Goal: Register for event/course

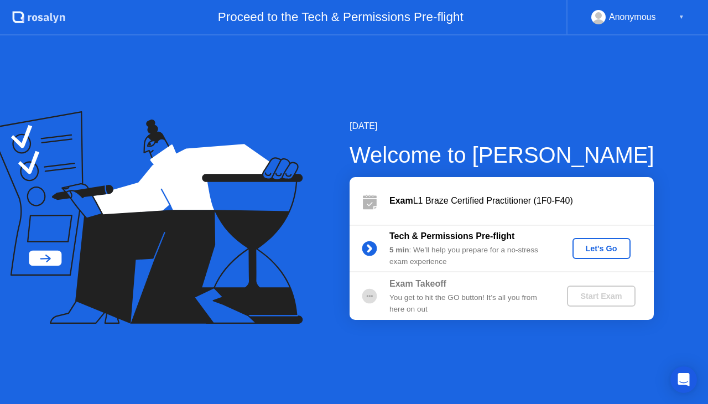
click at [605, 248] on div "Let's Go" at bounding box center [601, 248] width 49 height 9
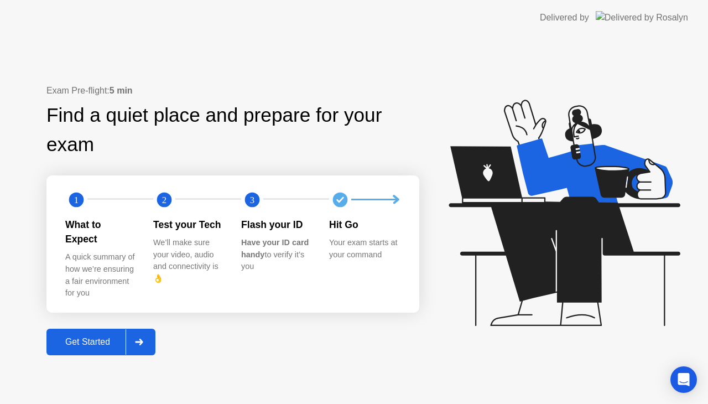
click at [120, 251] on div "A quick summary of how we’re ensuring a fair environment for you" at bounding box center [100, 275] width 70 height 48
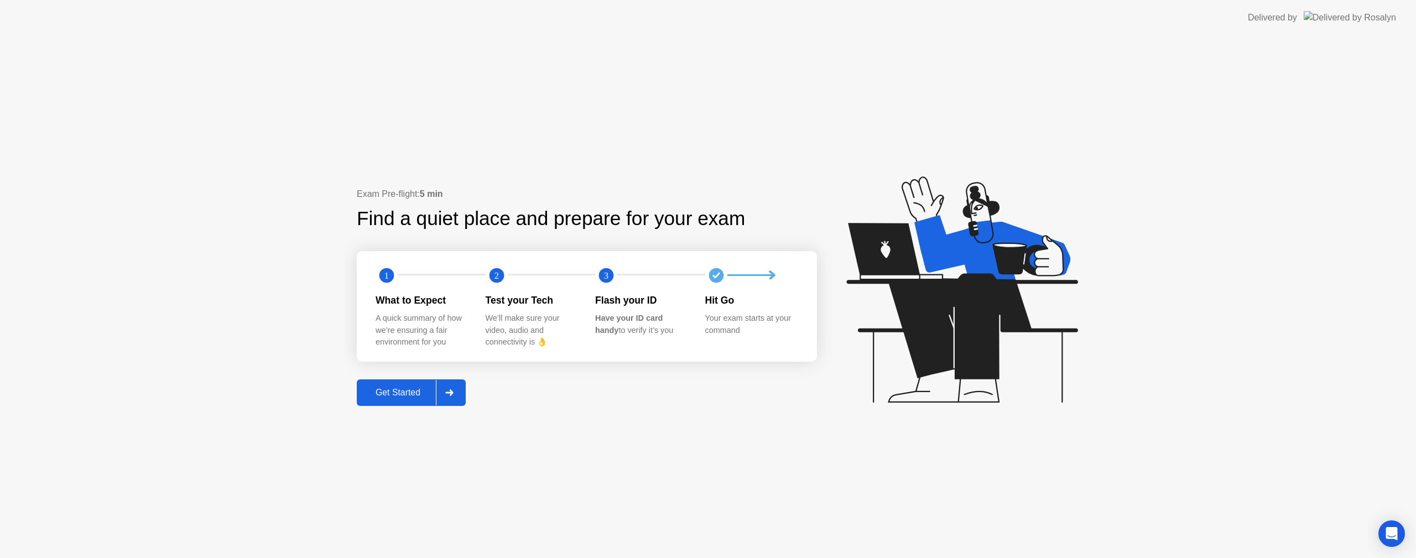
click at [409, 389] on div "Get Started" at bounding box center [398, 393] width 76 height 10
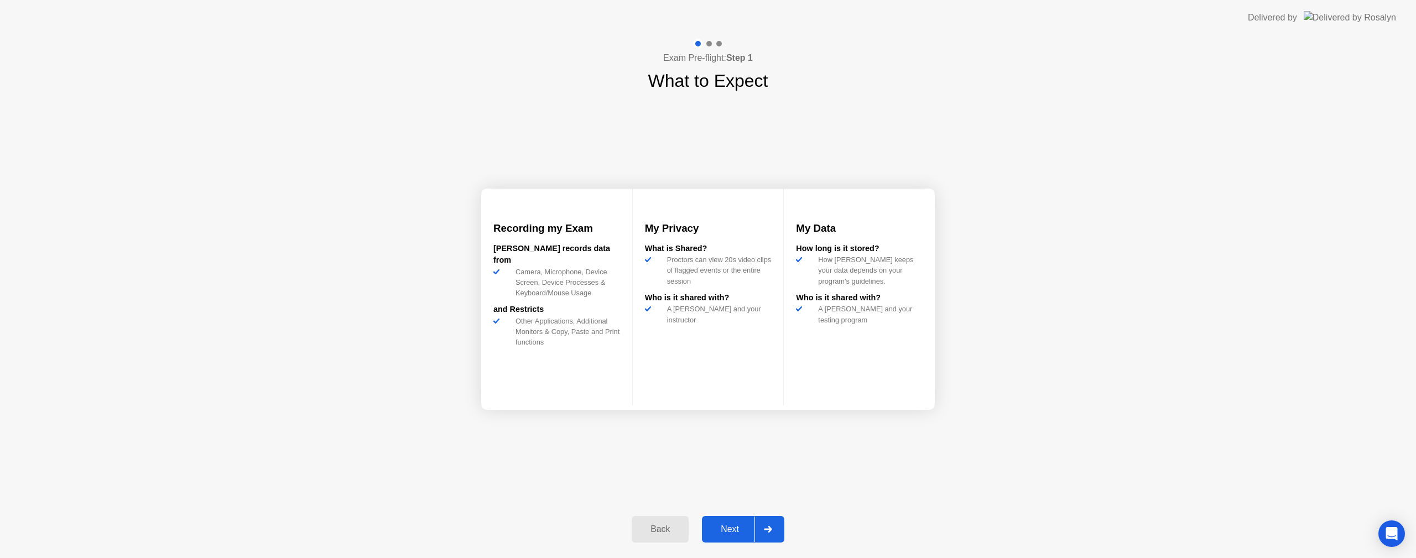
click at [707, 403] on div "Next" at bounding box center [729, 529] width 49 height 10
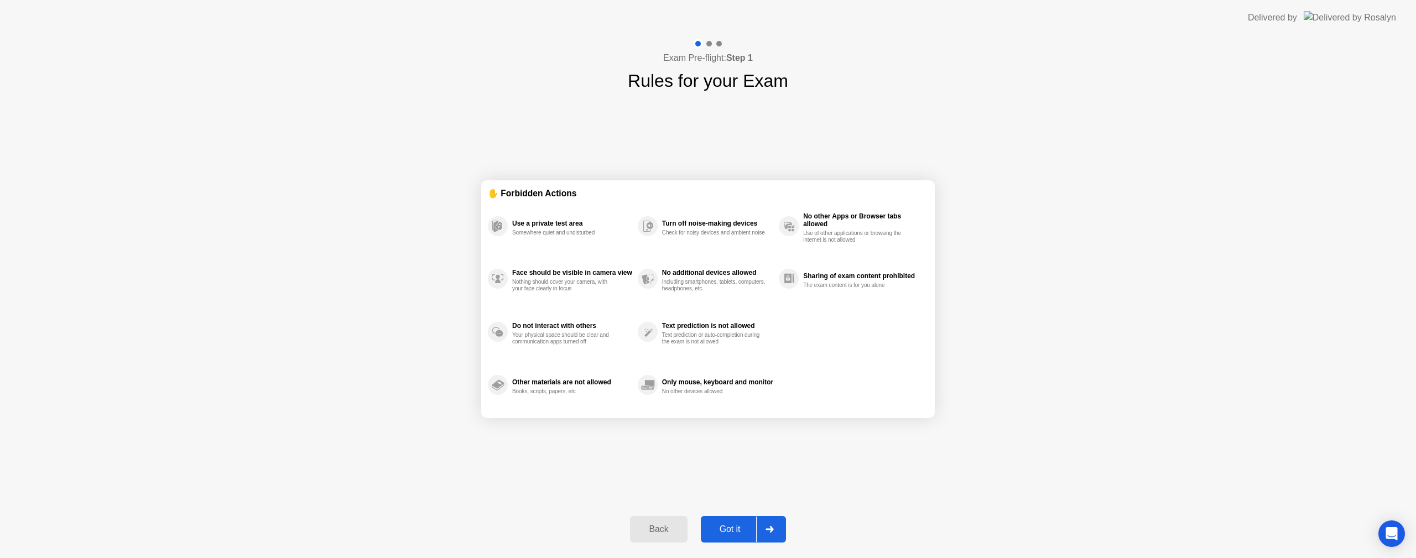
click at [673, 403] on div "Back" at bounding box center [658, 529] width 50 height 10
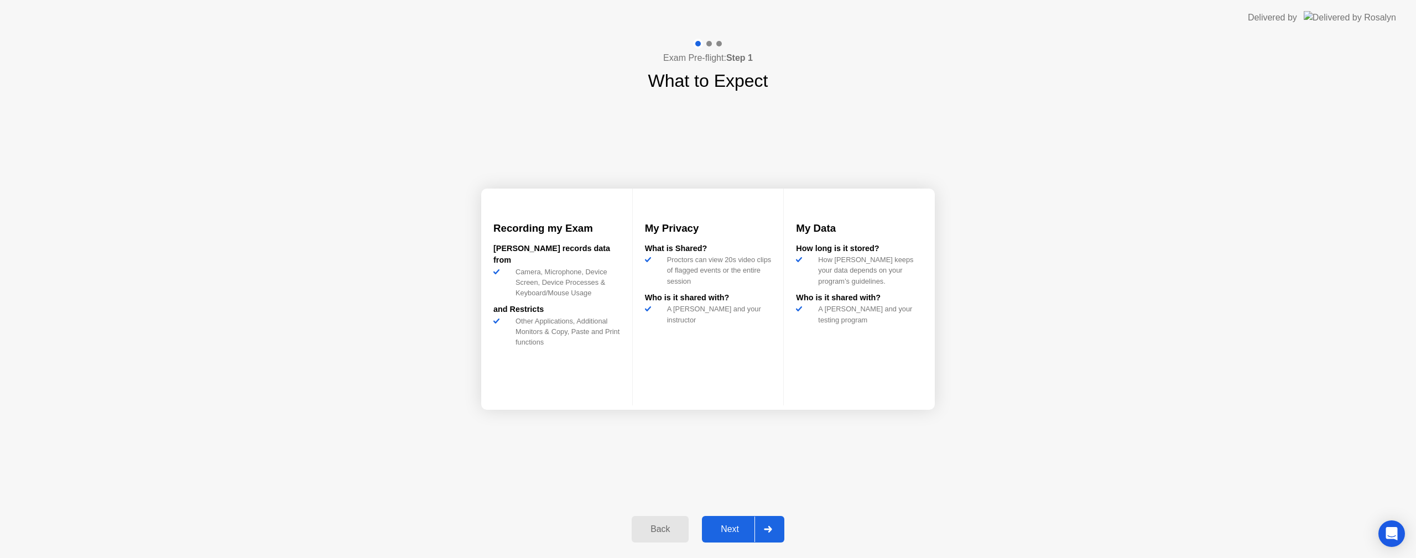
click at [707, 403] on div "Next" at bounding box center [729, 529] width 49 height 10
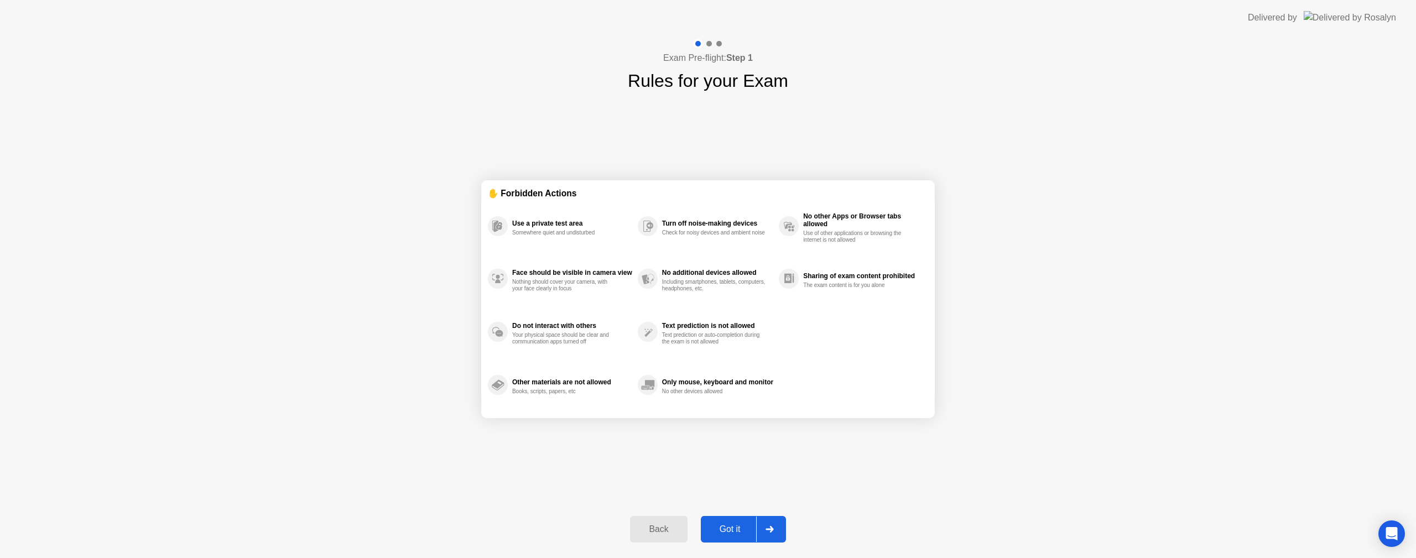
click at [707, 403] on div "Got it" at bounding box center [730, 529] width 52 height 10
select select "**********"
select select "*******"
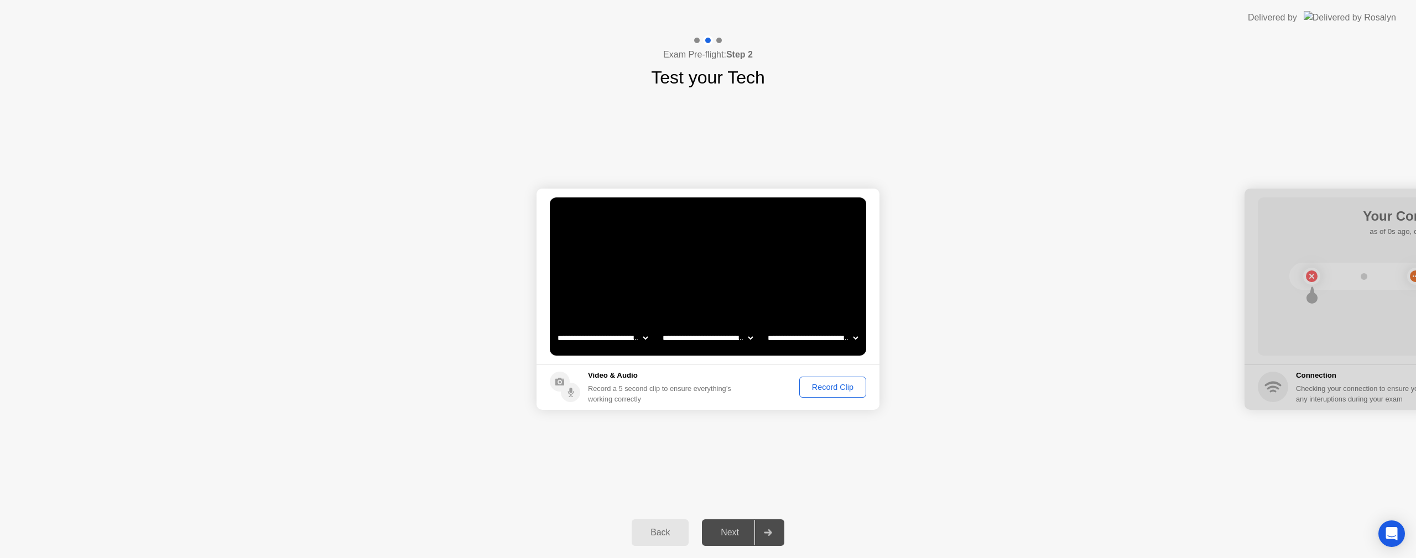
click at [707, 383] on div "Record Clip" at bounding box center [832, 387] width 59 height 9
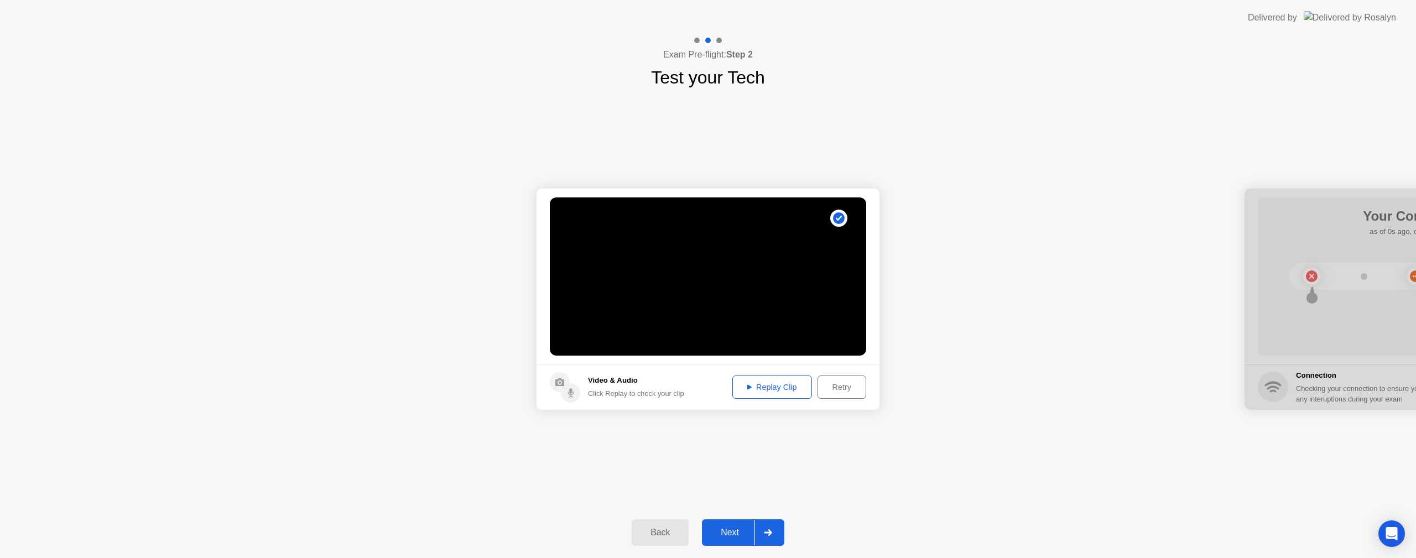
click at [707, 385] on div "Replay Clip" at bounding box center [772, 387] width 72 height 9
click at [707, 403] on div "Next" at bounding box center [729, 533] width 49 height 10
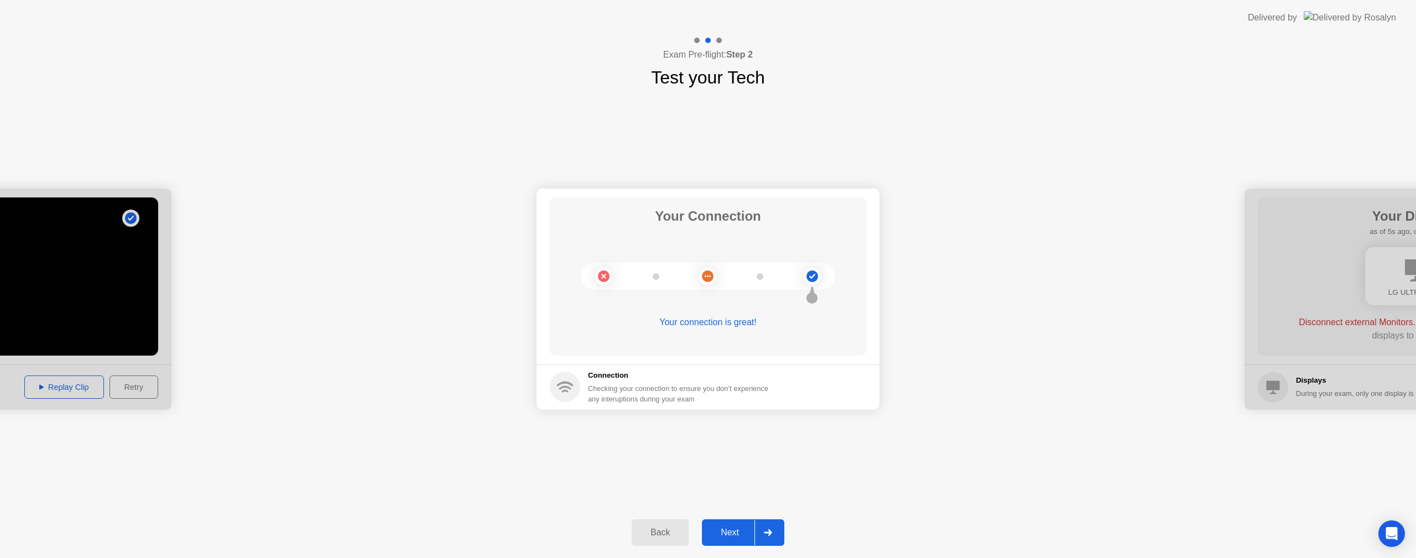
click at [707, 403] on button "Next" at bounding box center [743, 532] width 82 height 27
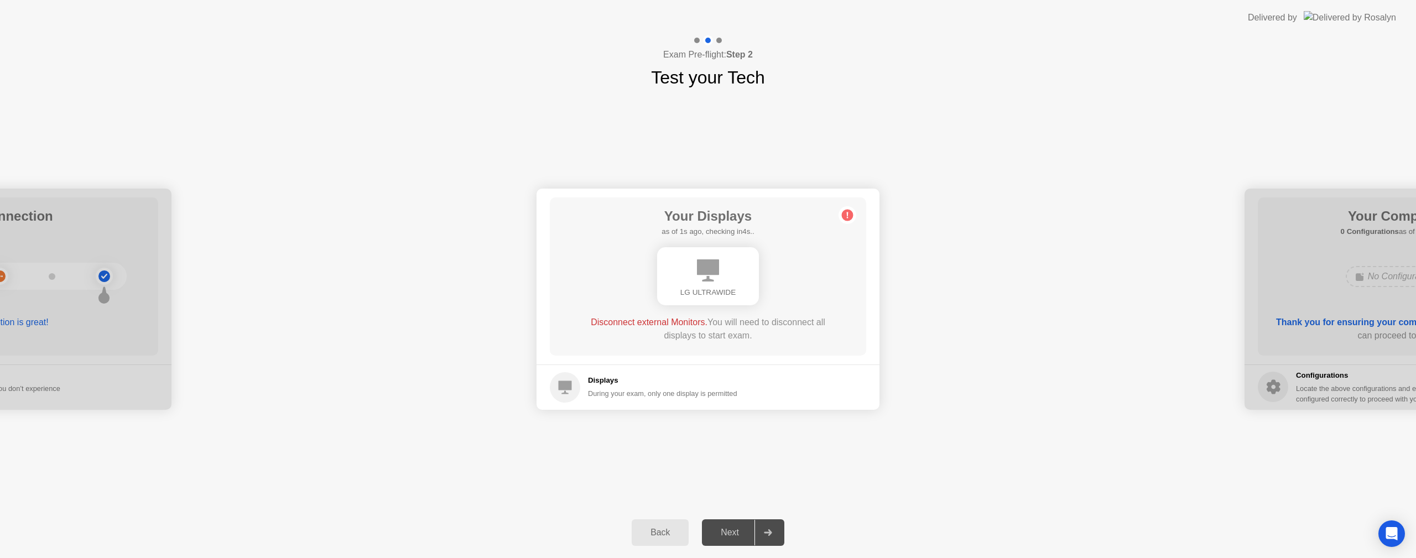
drag, startPoint x: 909, startPoint y: 267, endPoint x: 917, endPoint y: 269, distance: 7.9
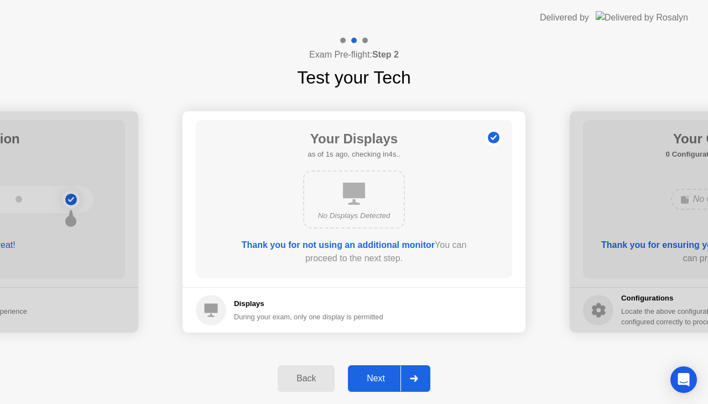
click at [385, 367] on button "Next" at bounding box center [389, 378] width 82 height 27
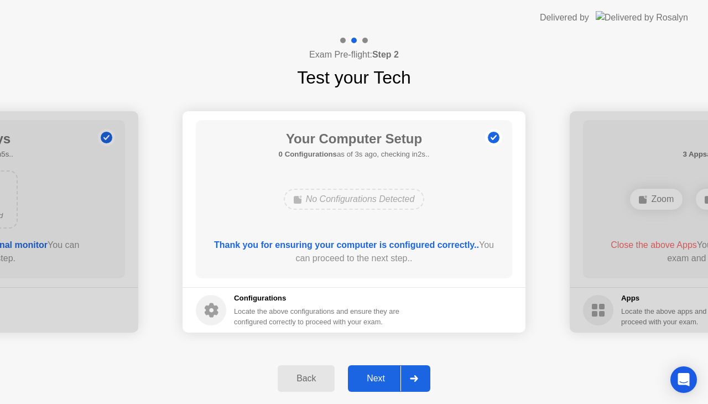
click at [382, 378] on div "Next" at bounding box center [375, 378] width 49 height 10
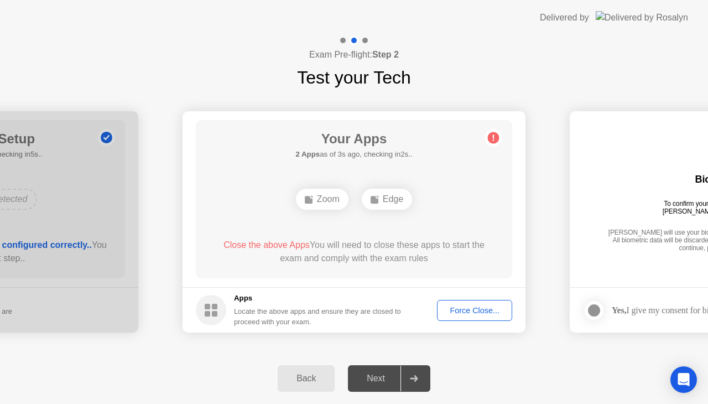
click at [474, 314] on div "Force Close..." at bounding box center [474, 310] width 67 height 9
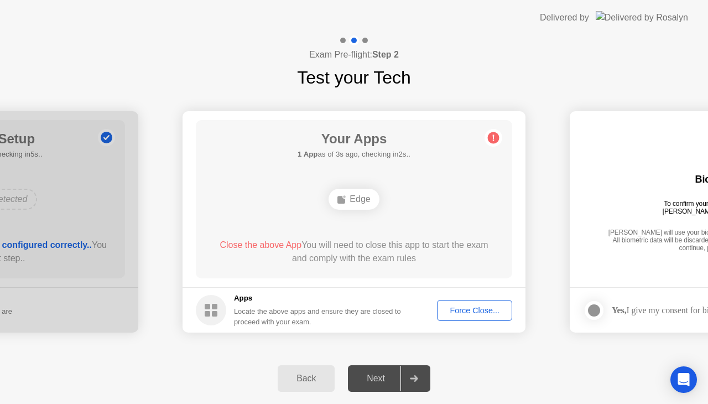
click at [471, 306] on div "Force Close..." at bounding box center [474, 310] width 67 height 9
click at [463, 300] on button "Force Close..." at bounding box center [474, 310] width 75 height 21
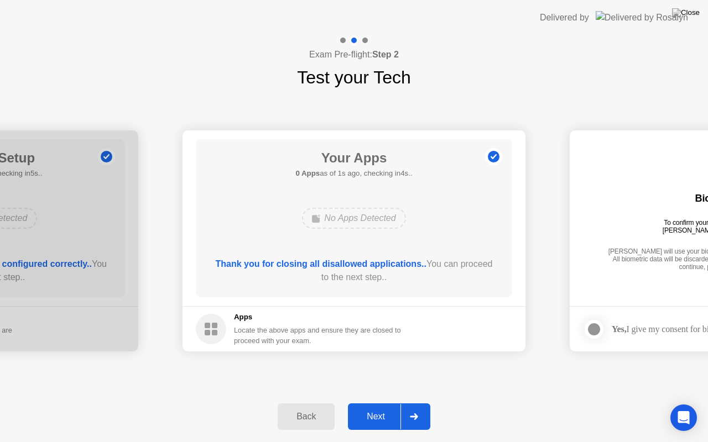
click at [390, 403] on div "Next" at bounding box center [375, 417] width 49 height 10
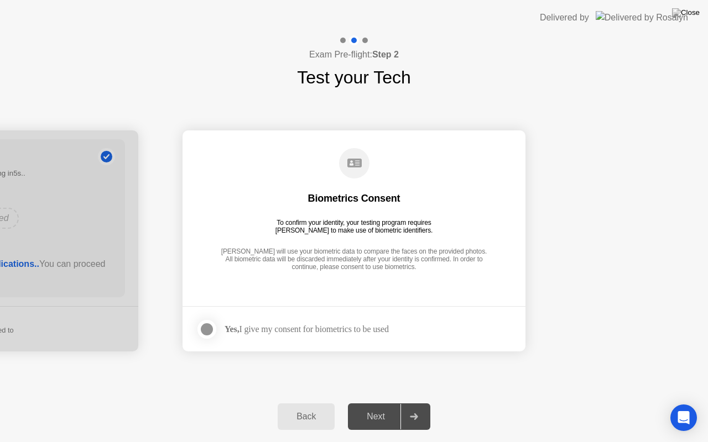
click at [388, 403] on div "Next" at bounding box center [375, 417] width 49 height 10
click at [229, 328] on strong "Yes," at bounding box center [232, 329] width 14 height 9
click at [414, 220] on div "To confirm your identity, your testing program requires [PERSON_NAME] to make u…" at bounding box center [354, 226] width 166 height 15
click at [418, 270] on div "[PERSON_NAME] will use your biometric data to compare the faces on the provided…" at bounding box center [354, 260] width 272 height 25
click at [368, 191] on div "Biometrics Consent To confirm your identity, your testing program requires [PER…" at bounding box center [354, 210] width 316 height 142
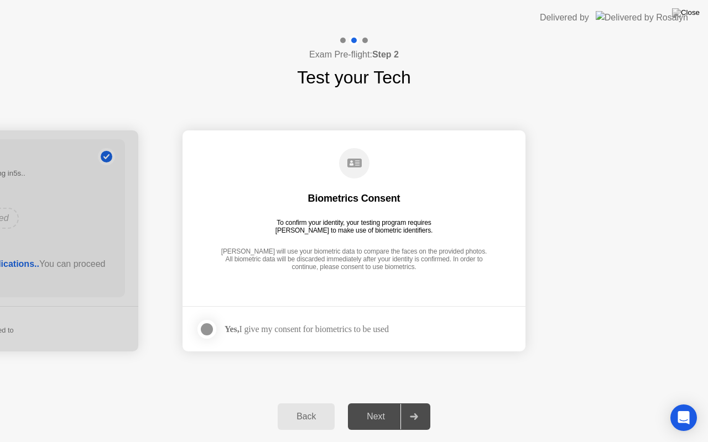
click at [362, 160] on circle at bounding box center [354, 163] width 30 height 30
click at [320, 403] on div "Back" at bounding box center [306, 417] width 50 height 10
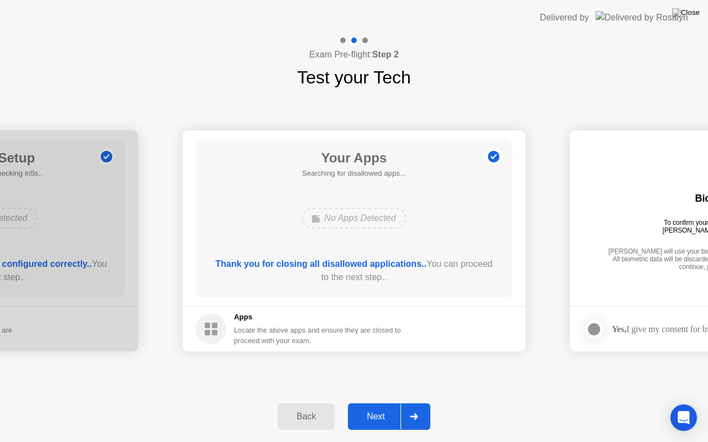
click at [367, 403] on div "Next" at bounding box center [375, 417] width 49 height 10
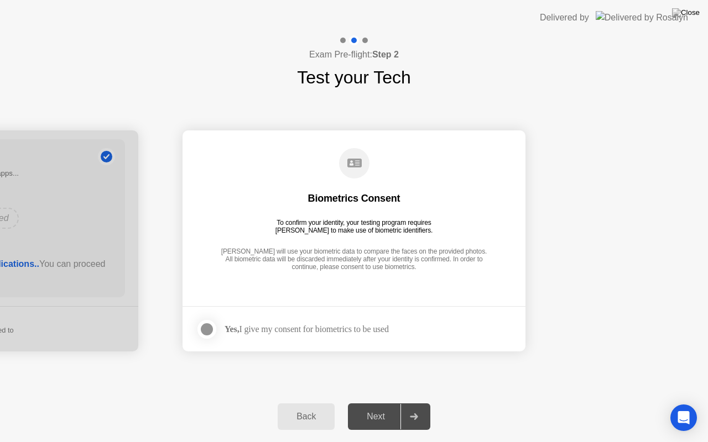
click at [216, 333] on label at bounding box center [210, 330] width 29 height 22
click at [382, 403] on div "Next" at bounding box center [375, 417] width 49 height 10
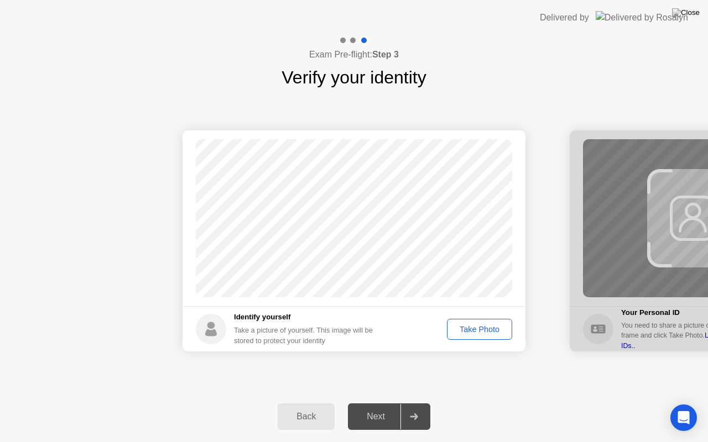
click at [479, 316] on footer "Identify yourself Take a picture of yourself. This image will be stored to prot…" at bounding box center [353, 328] width 343 height 45
click at [483, 328] on div "Take Photo" at bounding box center [480, 329] width 58 height 9
click at [482, 328] on div "Retake" at bounding box center [486, 329] width 43 height 9
click at [482, 328] on div "Take Photo" at bounding box center [480, 329] width 58 height 9
click at [483, 327] on div "Retake" at bounding box center [486, 329] width 43 height 9
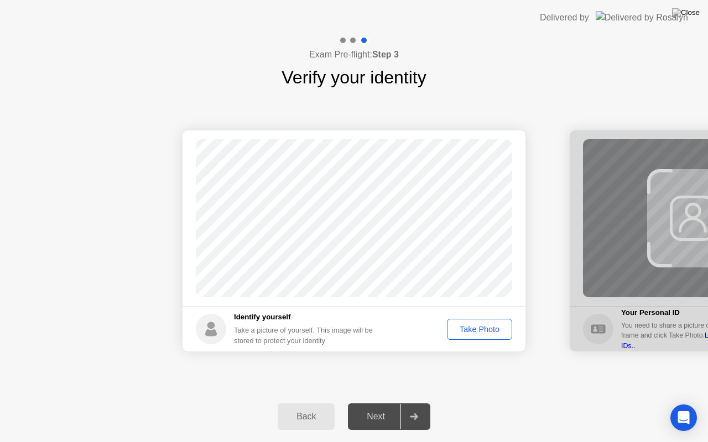
click at [483, 328] on div "Take Photo" at bounding box center [480, 329] width 58 height 9
click at [383, 403] on div "Next" at bounding box center [375, 417] width 49 height 10
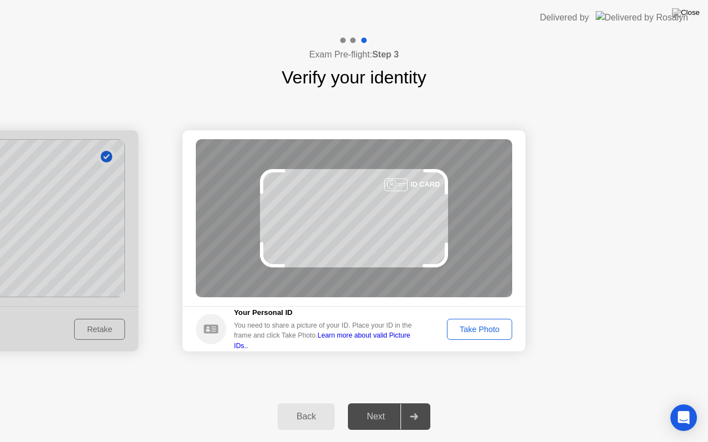
click at [485, 331] on div "Take Photo" at bounding box center [480, 329] width 58 height 9
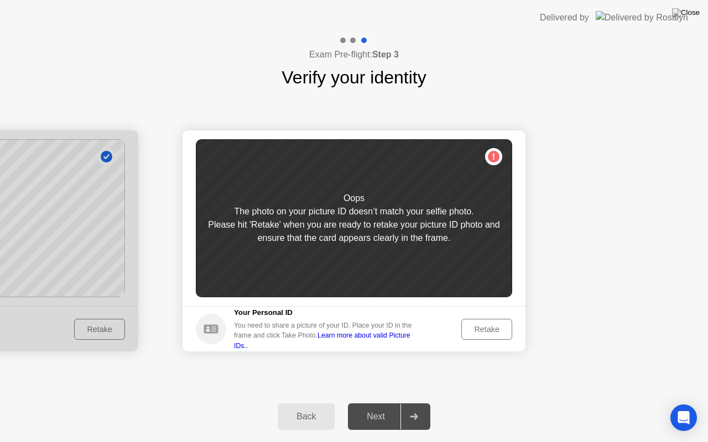
click at [487, 328] on div "Retake" at bounding box center [486, 329] width 43 height 9
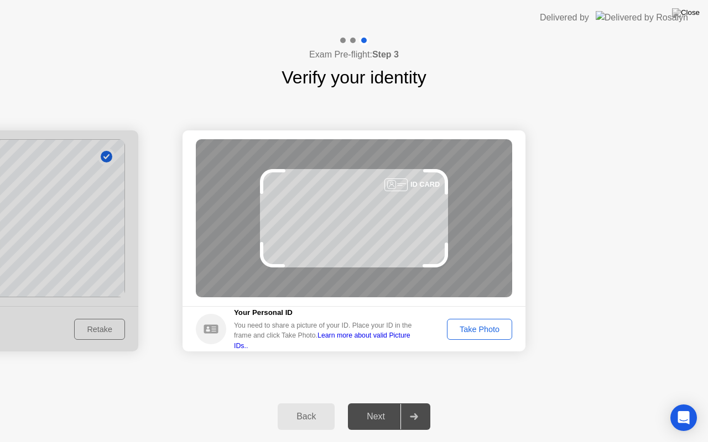
click at [487, 328] on div "Take Photo" at bounding box center [480, 329] width 58 height 9
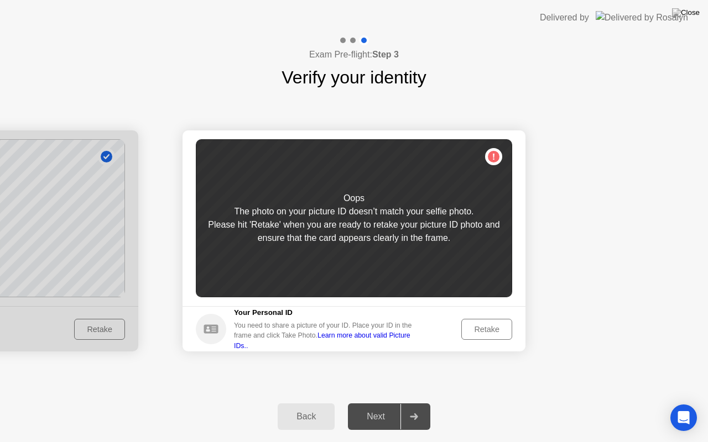
click at [311, 403] on div "Back" at bounding box center [306, 417] width 50 height 10
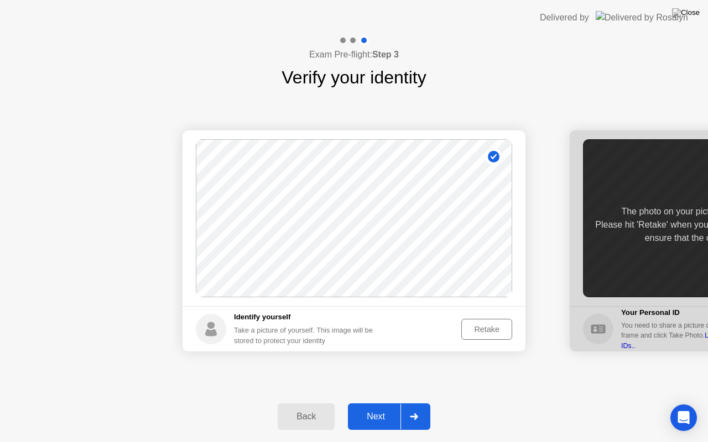
click at [493, 326] on div "Retake" at bounding box center [486, 329] width 43 height 9
click at [493, 326] on div "Take Photo" at bounding box center [480, 329] width 58 height 9
click at [363, 403] on div "Next" at bounding box center [375, 417] width 49 height 10
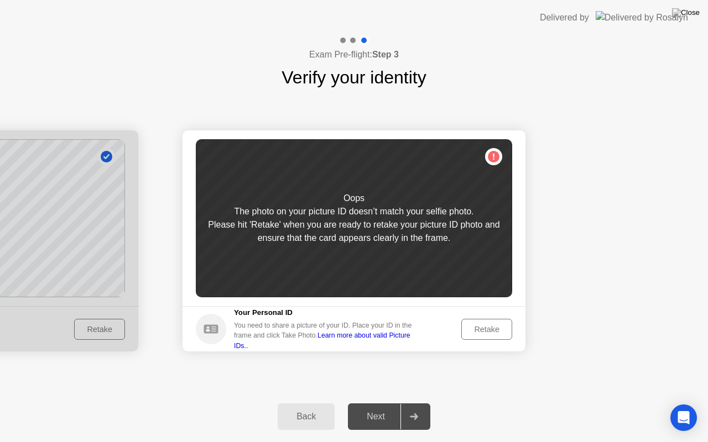
click at [473, 325] on div "Retake" at bounding box center [486, 329] width 43 height 9
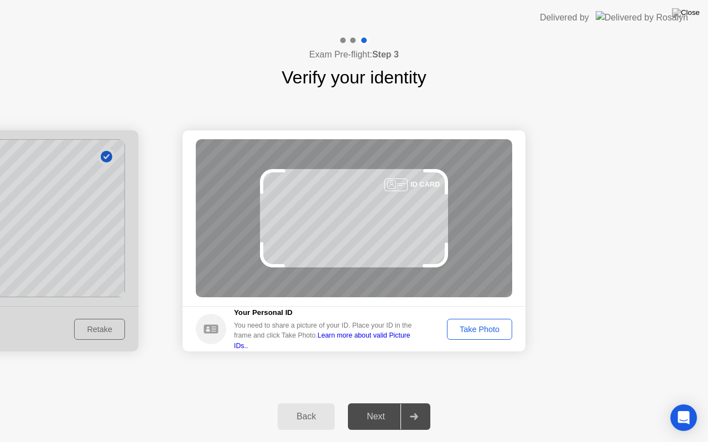
click at [473, 325] on div "Take Photo" at bounding box center [480, 329] width 58 height 9
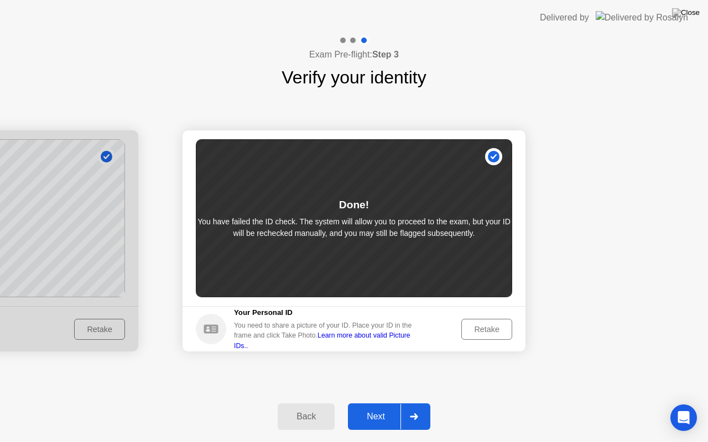
click at [500, 330] on div "Retake" at bounding box center [486, 329] width 43 height 9
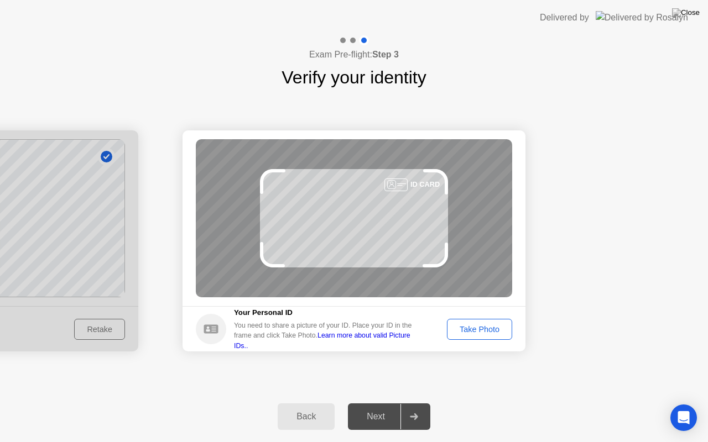
click at [485, 326] on div "Take Photo" at bounding box center [480, 329] width 58 height 9
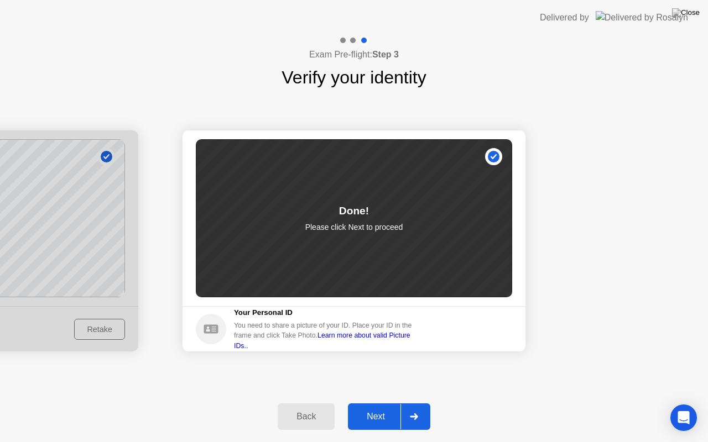
click at [383, 403] on div "Next" at bounding box center [375, 417] width 49 height 10
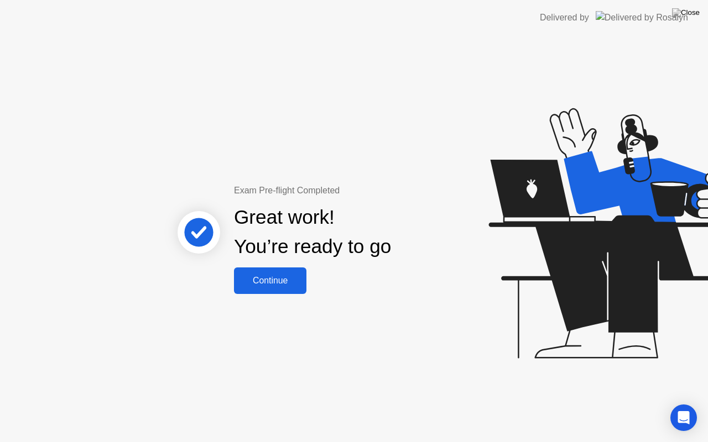
click at [283, 280] on div "Continue" at bounding box center [270, 281] width 66 height 10
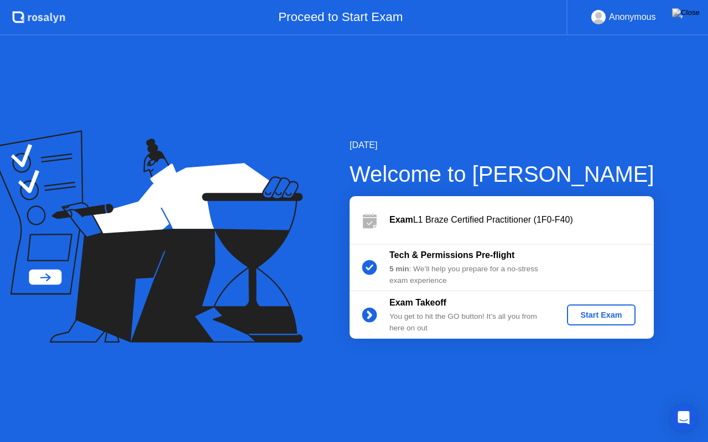
click at [618, 312] on div "Start Exam" at bounding box center [600, 315] width 59 height 9
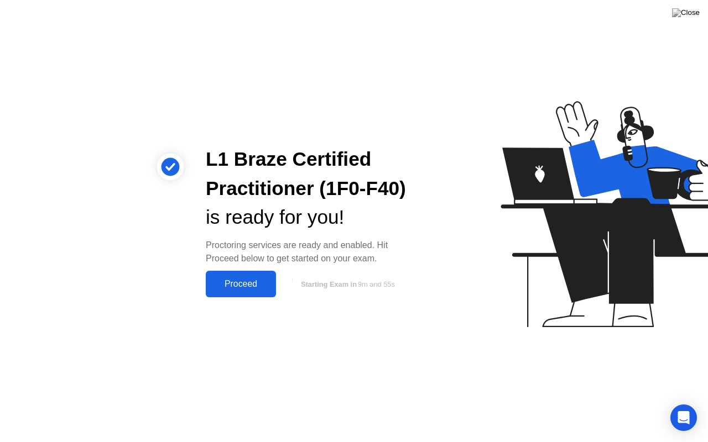
click at [239, 281] on div "Proceed" at bounding box center [241, 284] width 64 height 10
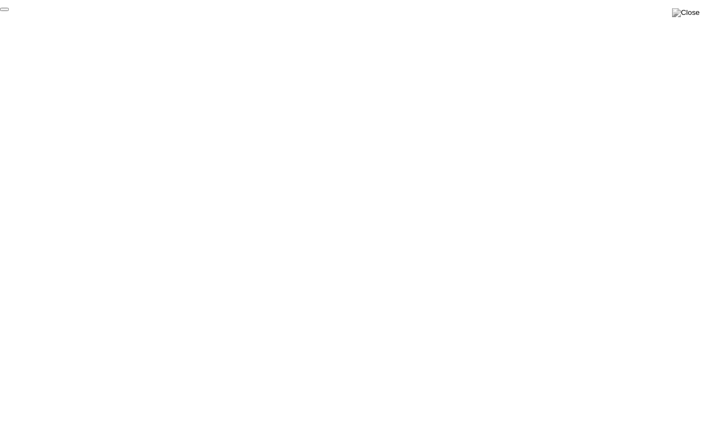
click at [9, 11] on button "End Proctoring Session" at bounding box center [4, 9] width 9 height 3
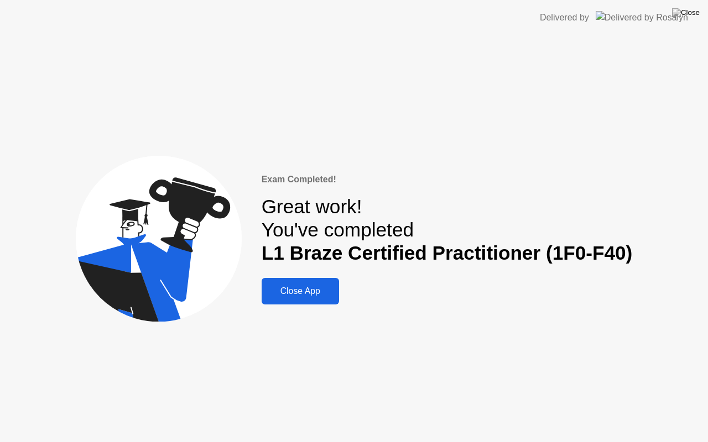
click at [306, 283] on button "Close App" at bounding box center [300, 291] width 77 height 27
